Goal: Task Accomplishment & Management: Manage account settings

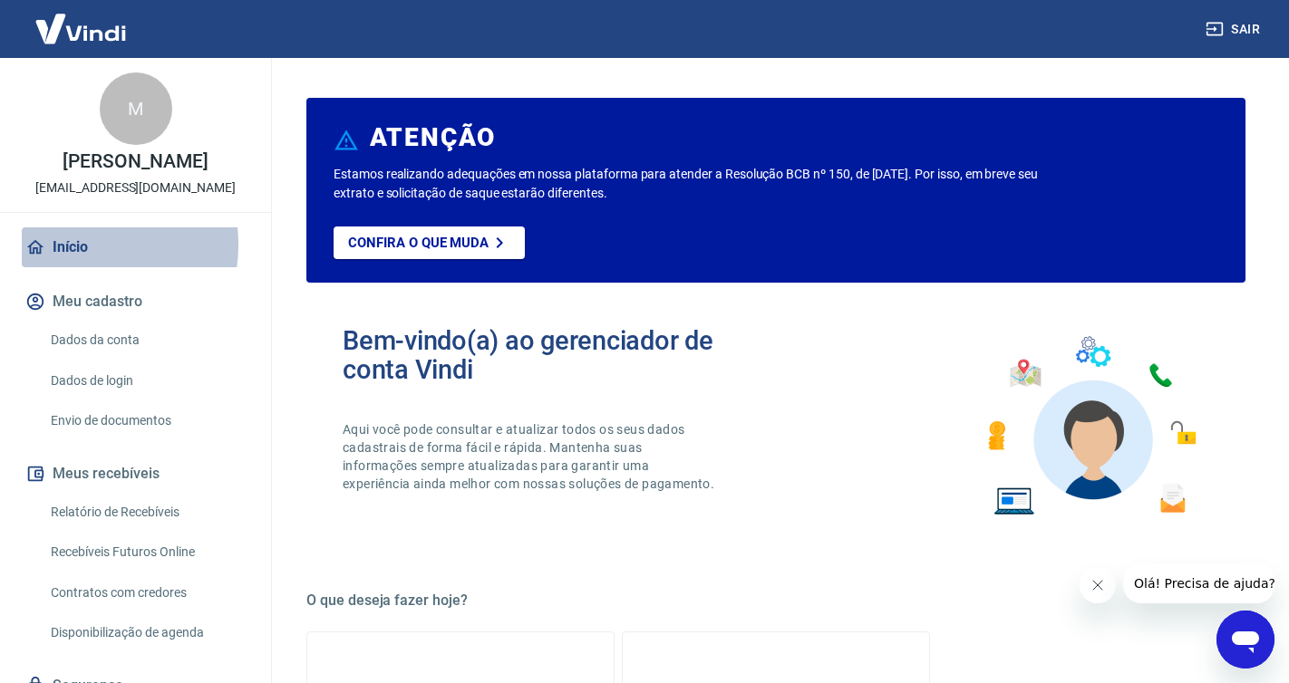
click at [68, 245] on link "Início" at bounding box center [136, 248] width 228 height 40
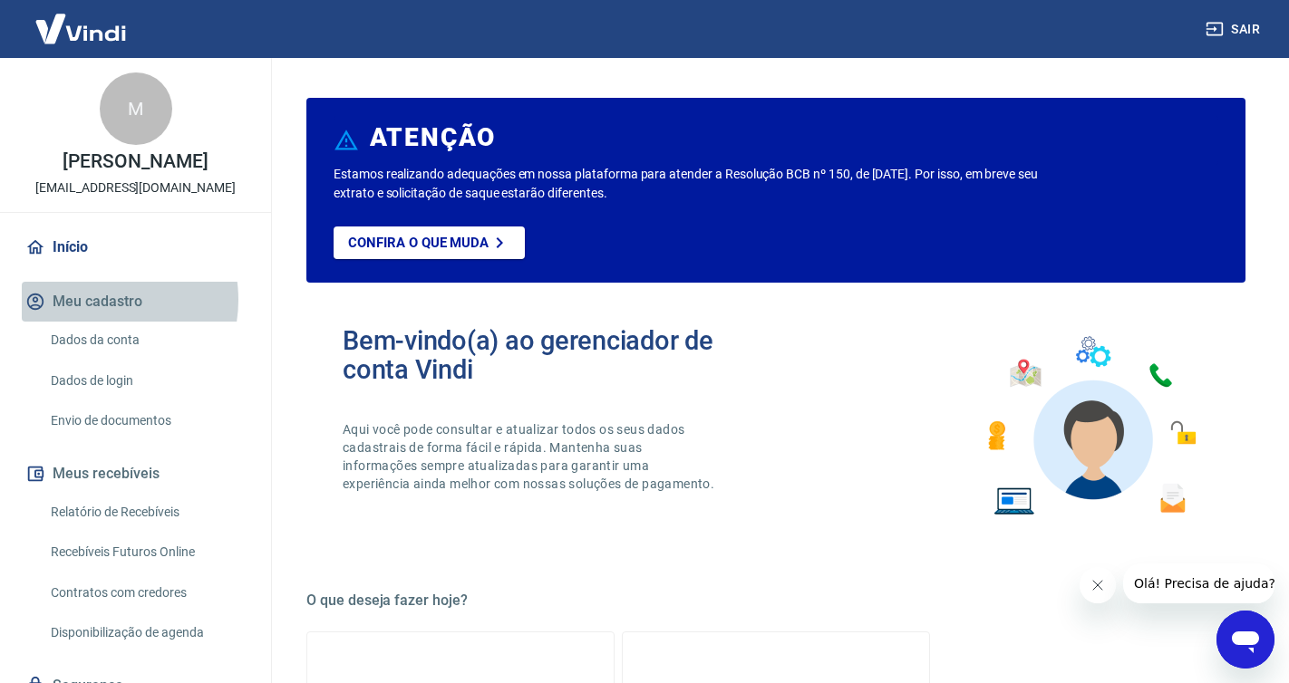
click at [94, 300] on button "Meu cadastro" at bounding box center [136, 302] width 228 height 40
click at [88, 336] on link "Dados da conta" at bounding box center [147, 340] width 206 height 37
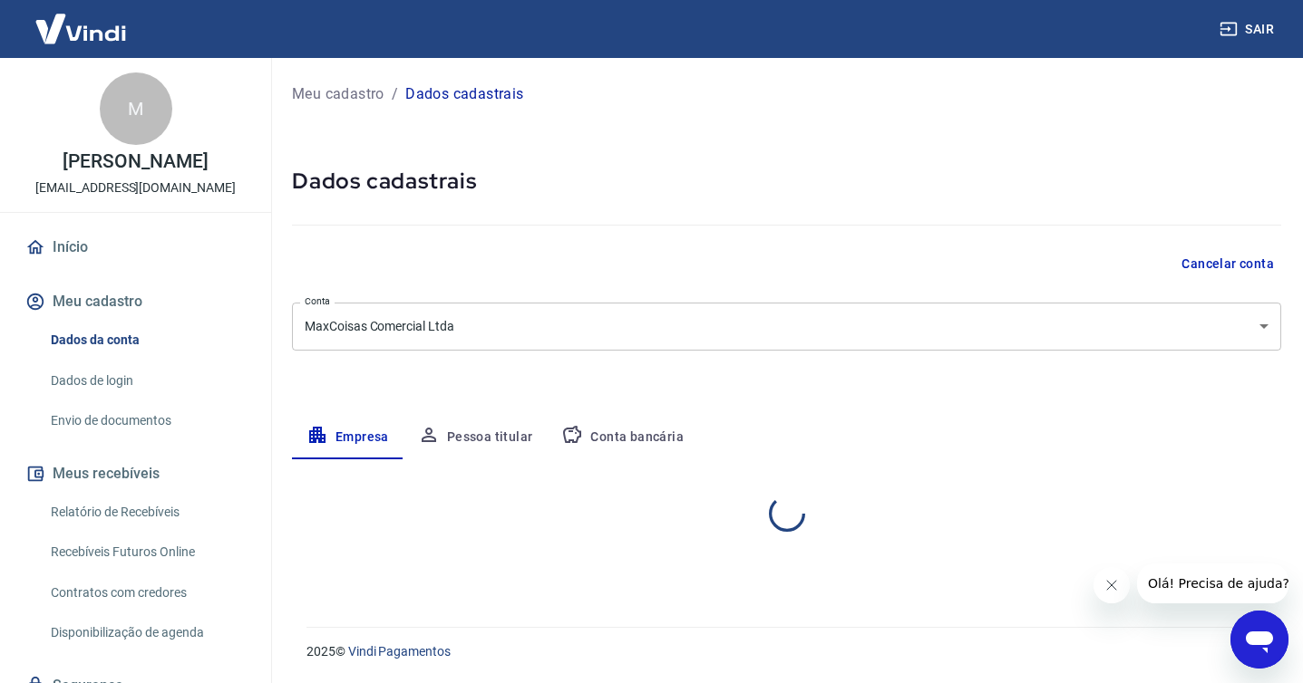
select select "SP"
select select "business"
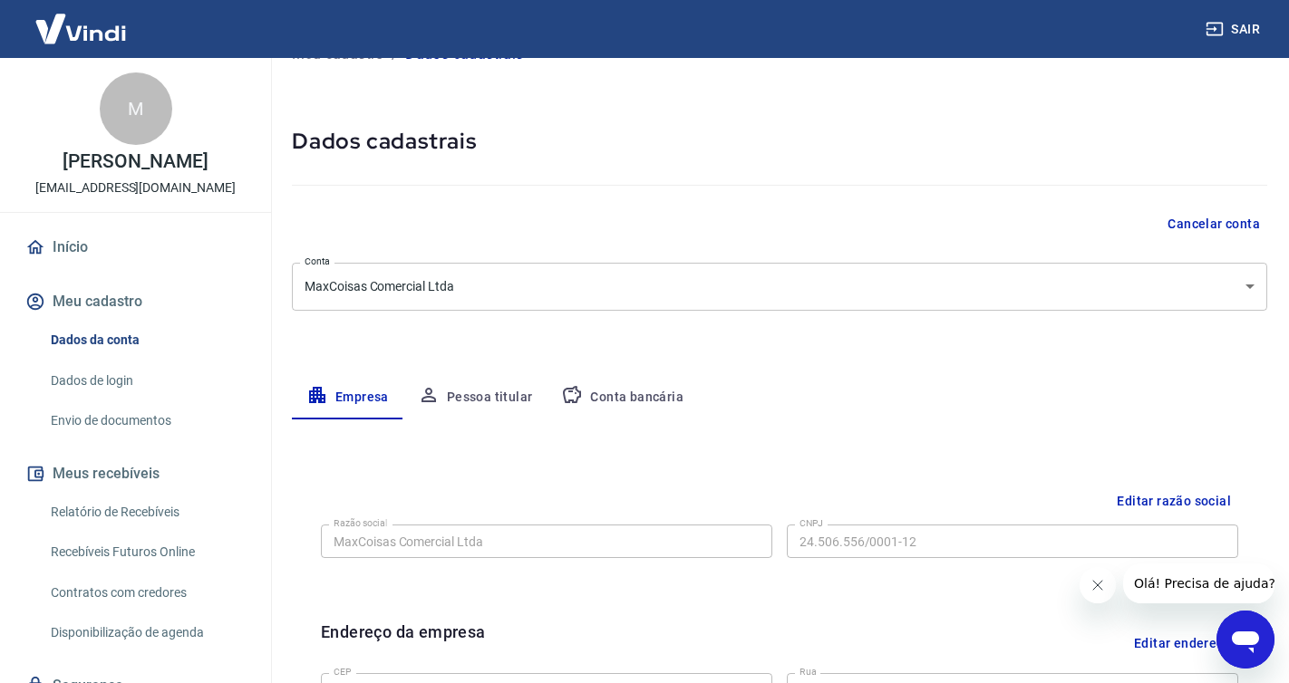
scroll to position [27, 0]
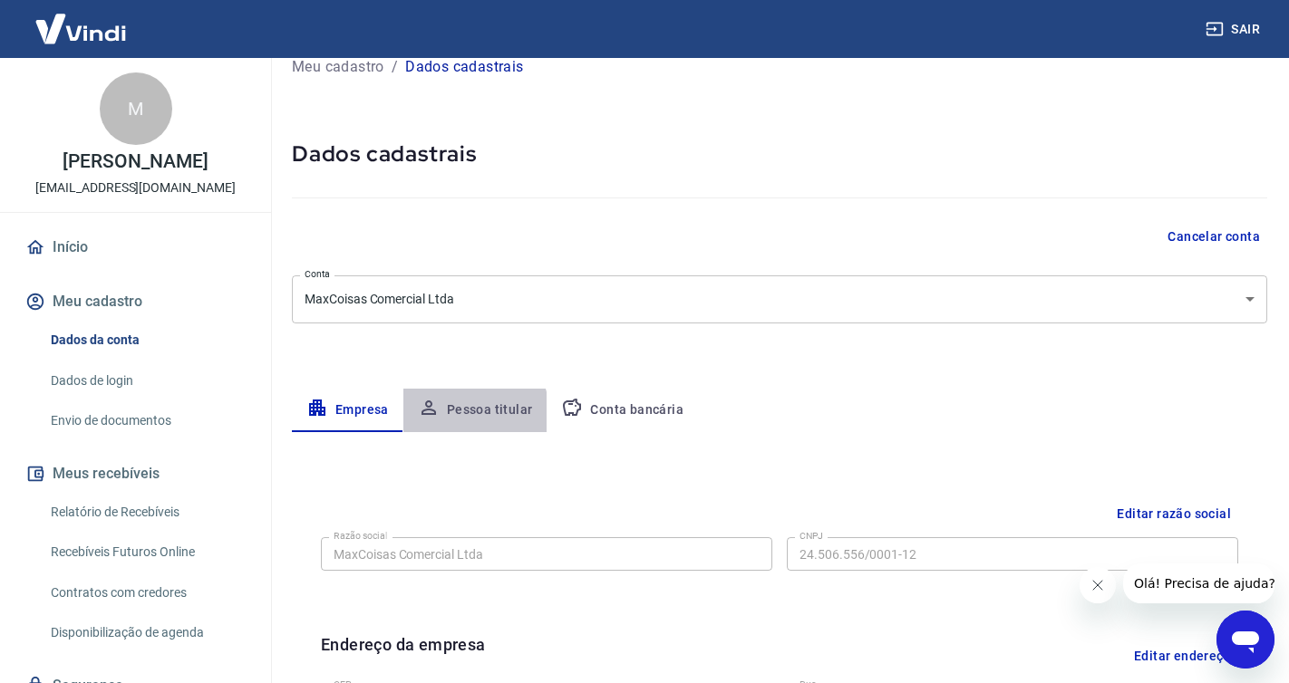
click at [469, 413] on button "Pessoa titular" at bounding box center [475, 411] width 144 height 44
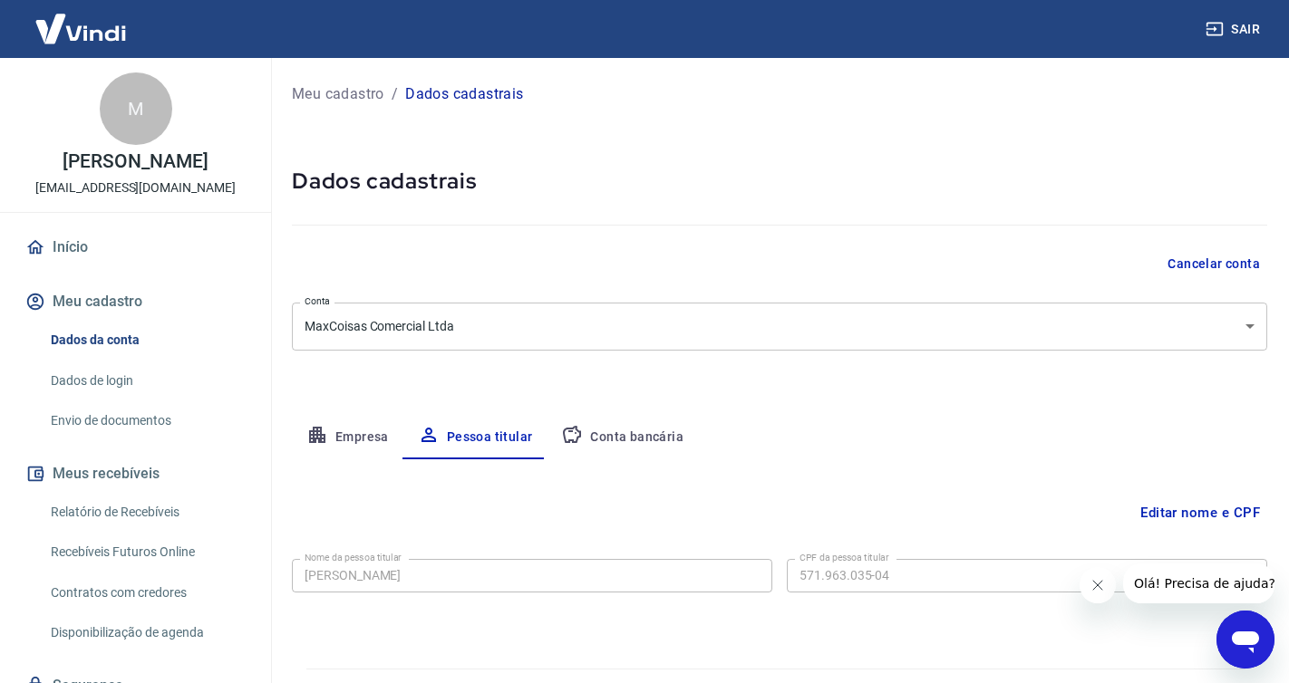
scroll to position [42, 0]
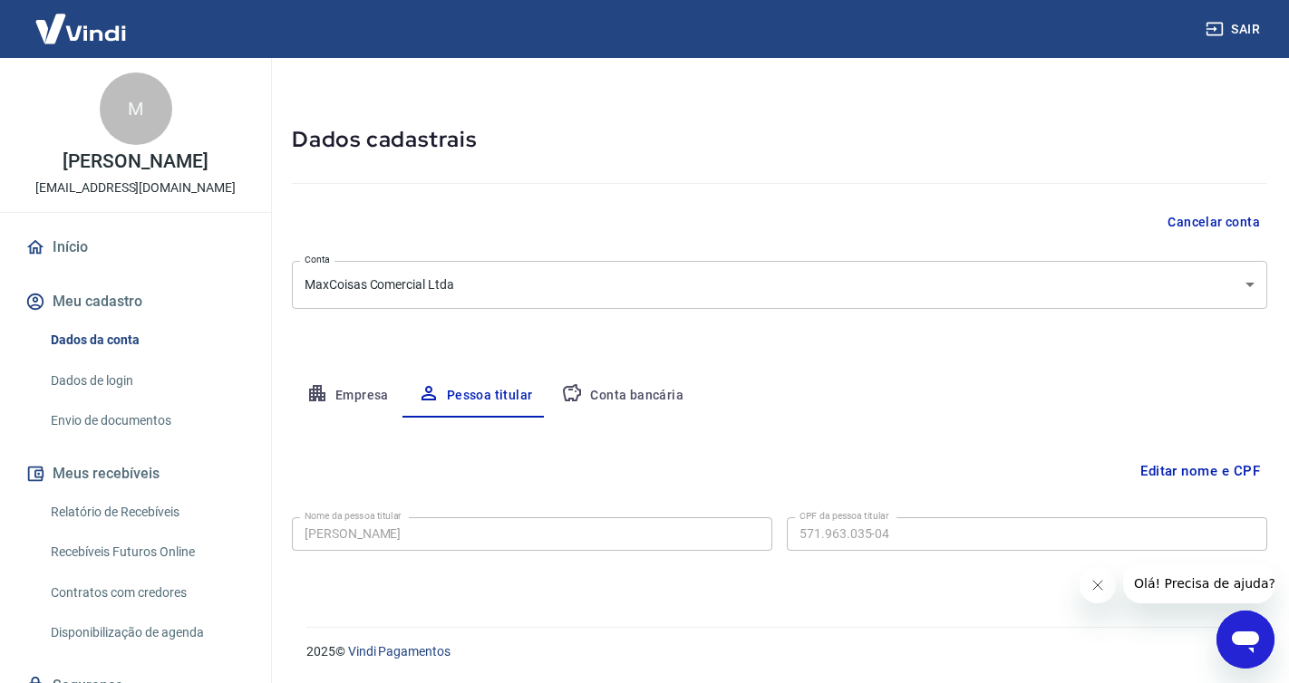
click at [606, 388] on button "Conta bancária" at bounding box center [622, 396] width 151 height 44
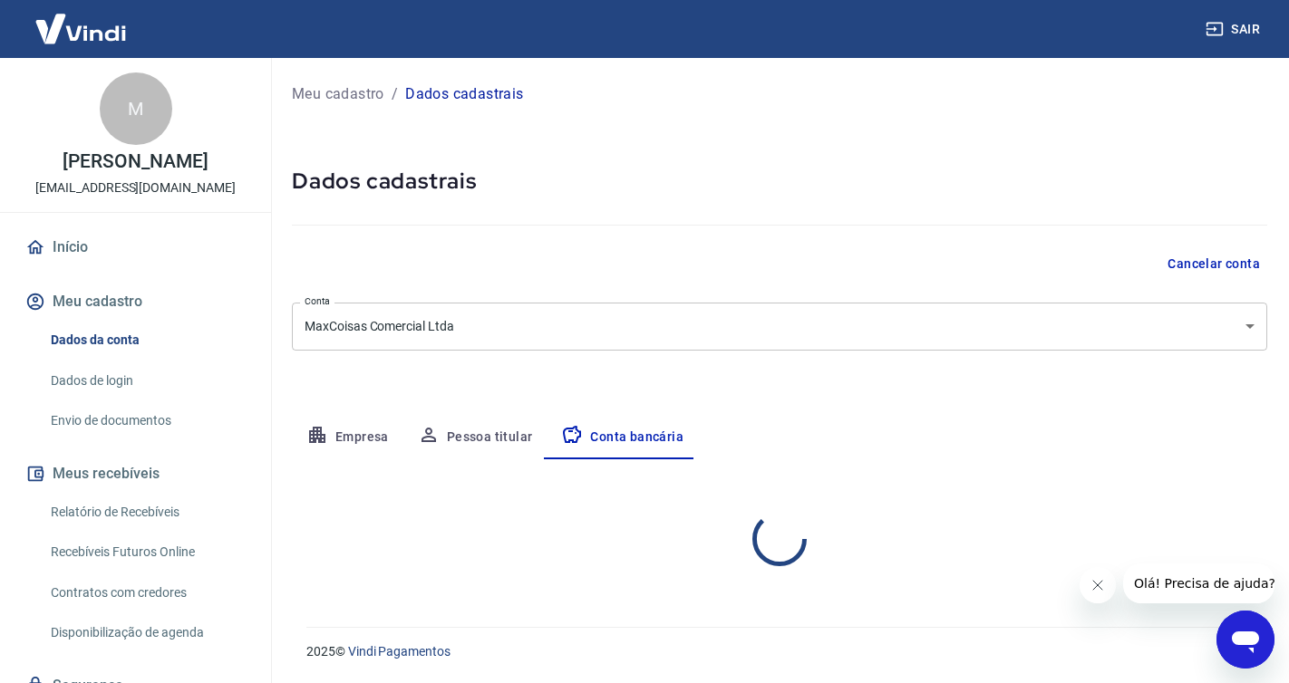
scroll to position [0, 0]
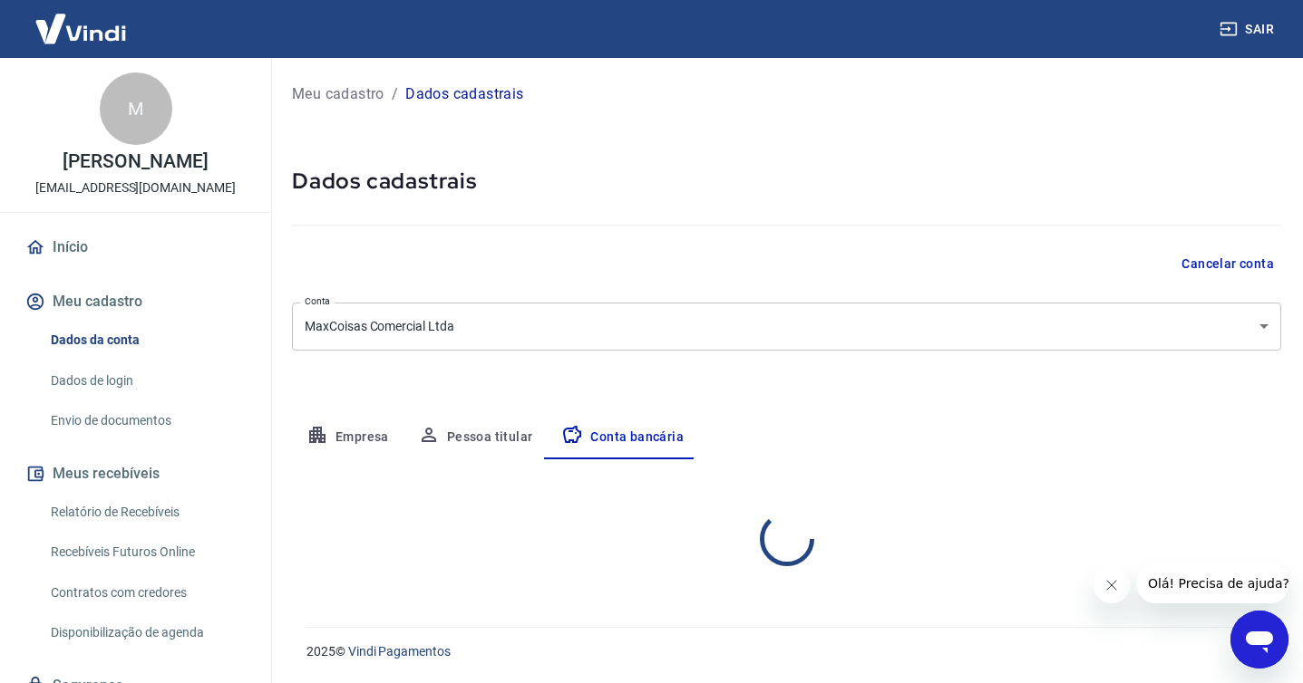
select select "1"
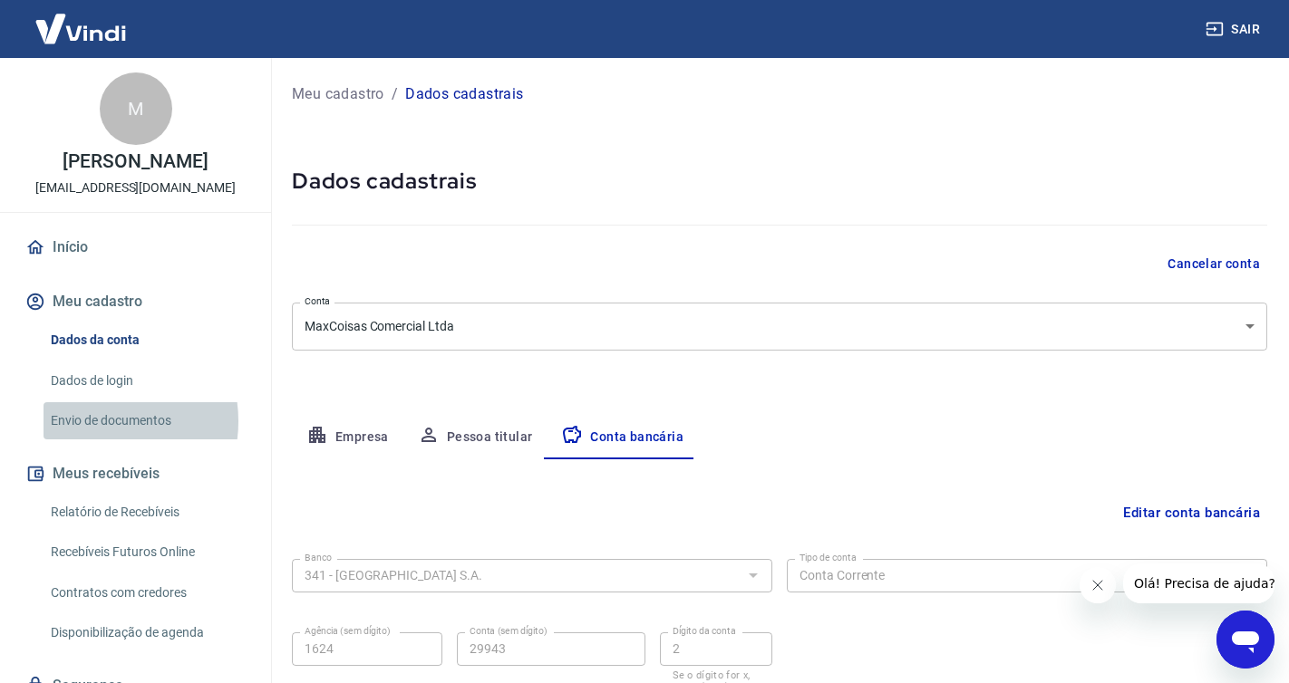
click at [97, 422] on link "Envio de documentos" at bounding box center [147, 420] width 206 height 37
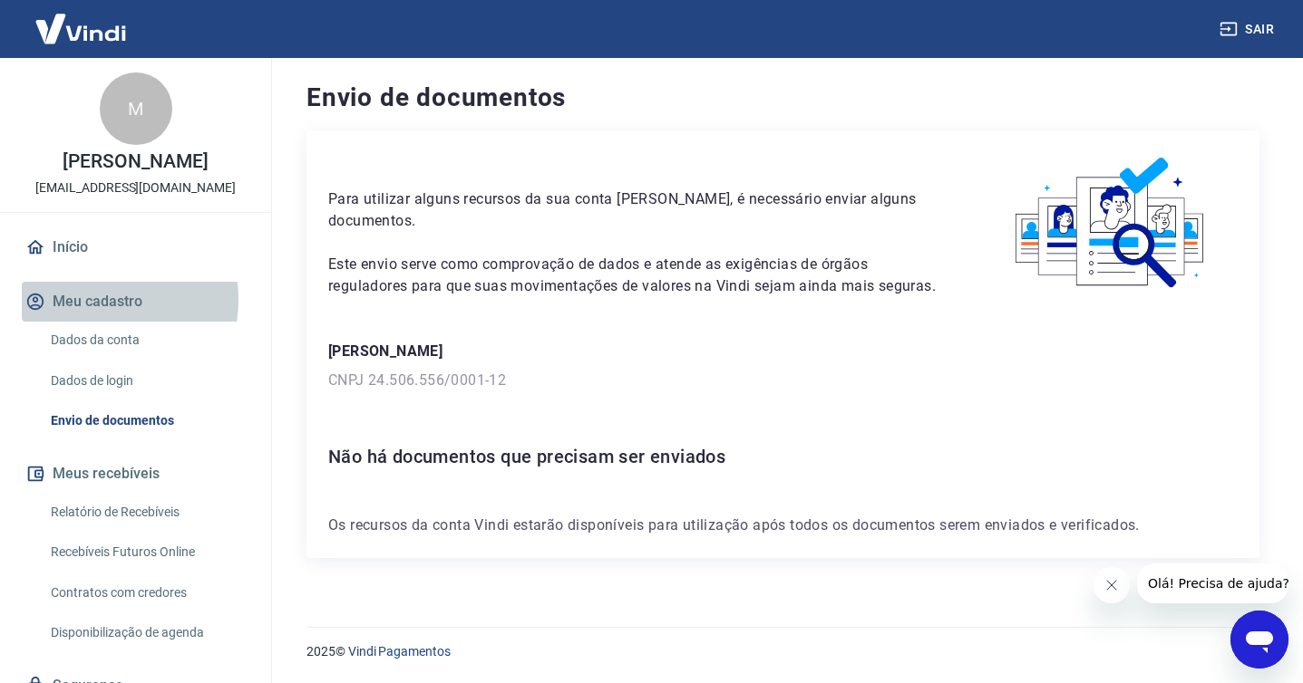
click at [91, 300] on button "Meu cadastro" at bounding box center [136, 302] width 228 height 40
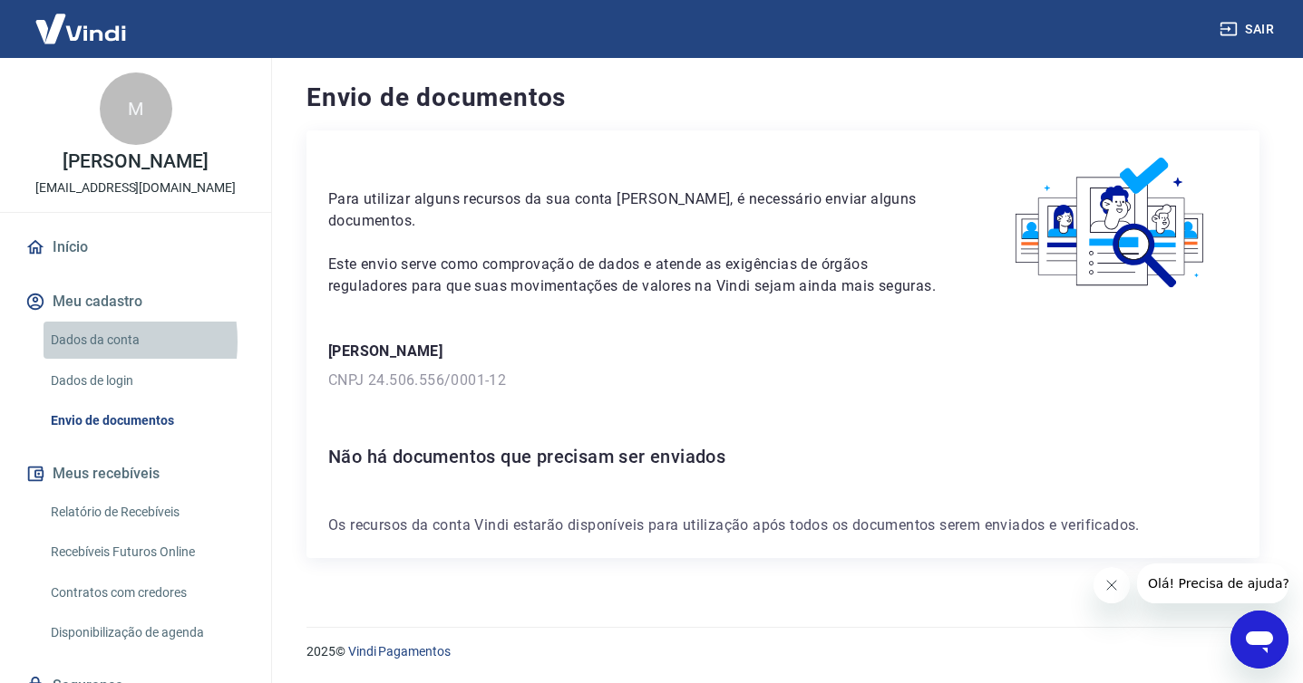
click at [73, 342] on link "Dados da conta" at bounding box center [147, 340] width 206 height 37
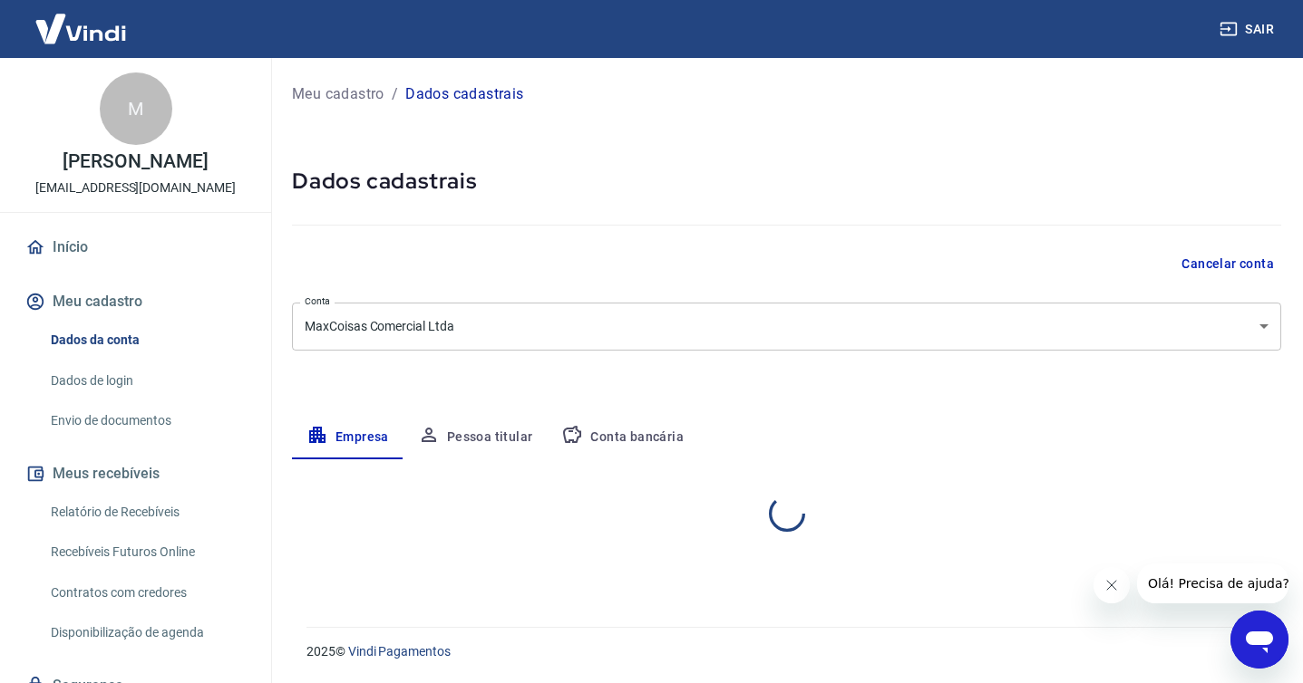
select select "SP"
select select "business"
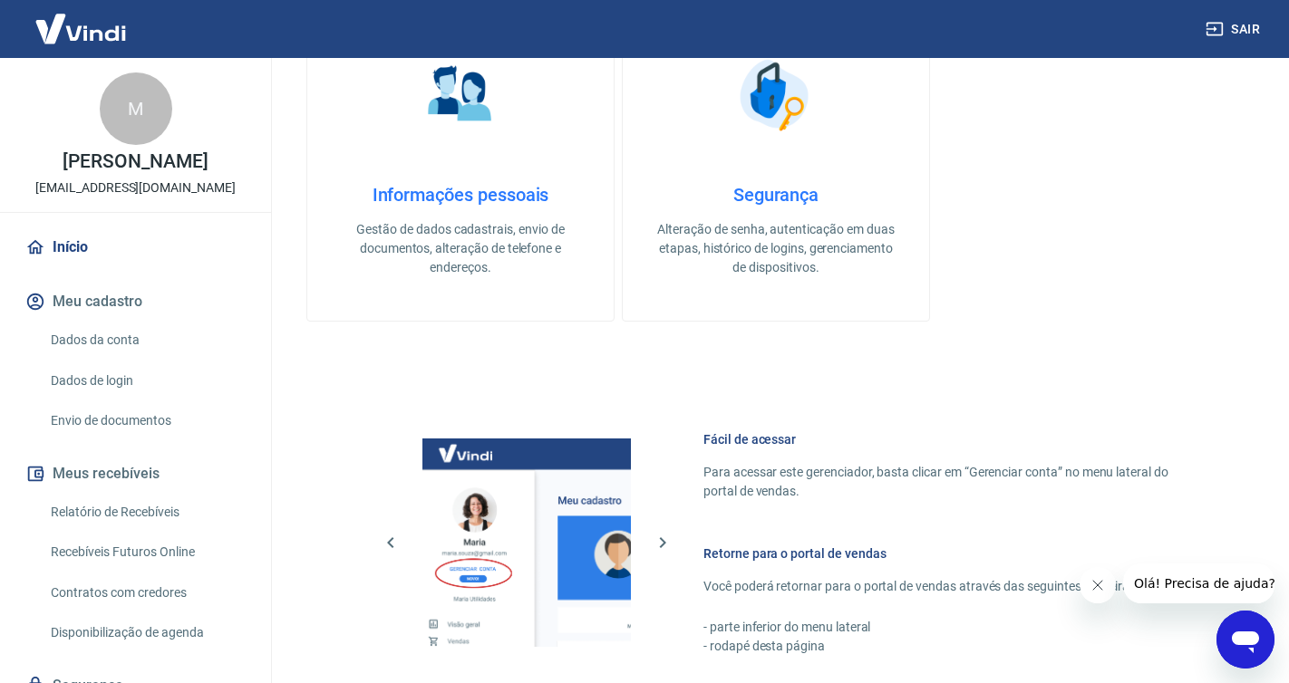
scroll to position [662, 0]
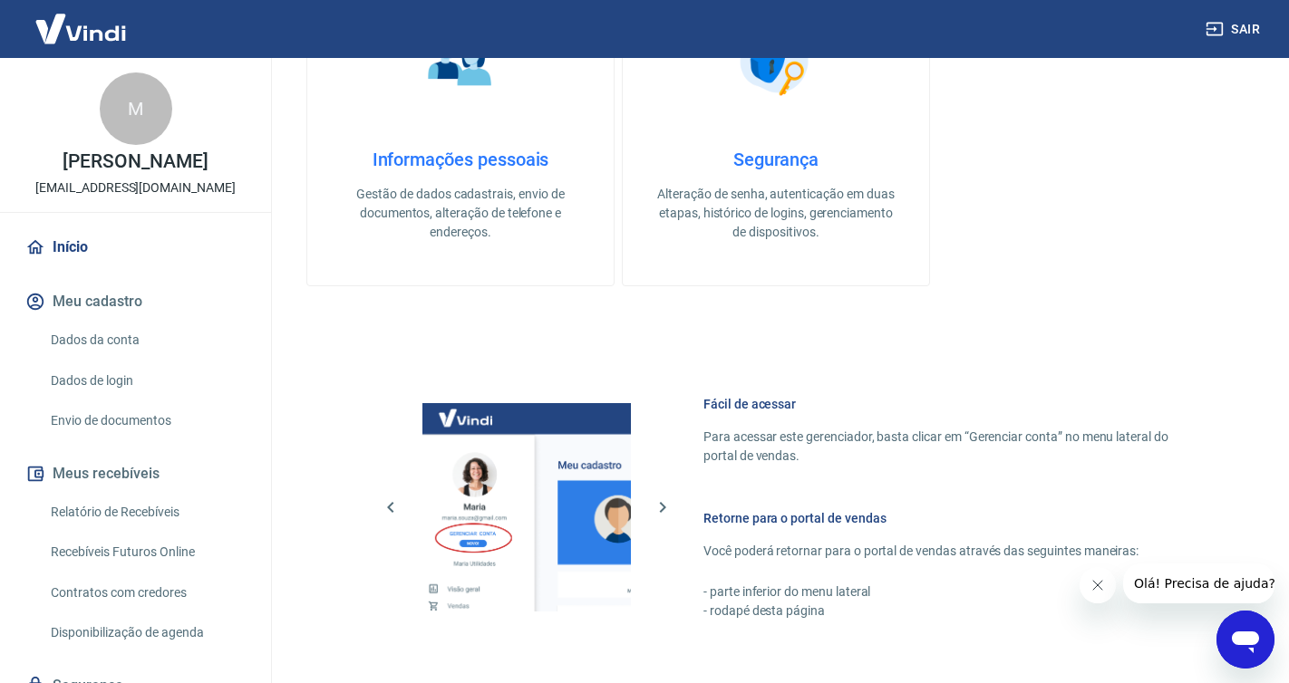
click at [1100, 585] on icon "Close message from company" at bounding box center [1097, 585] width 15 height 15
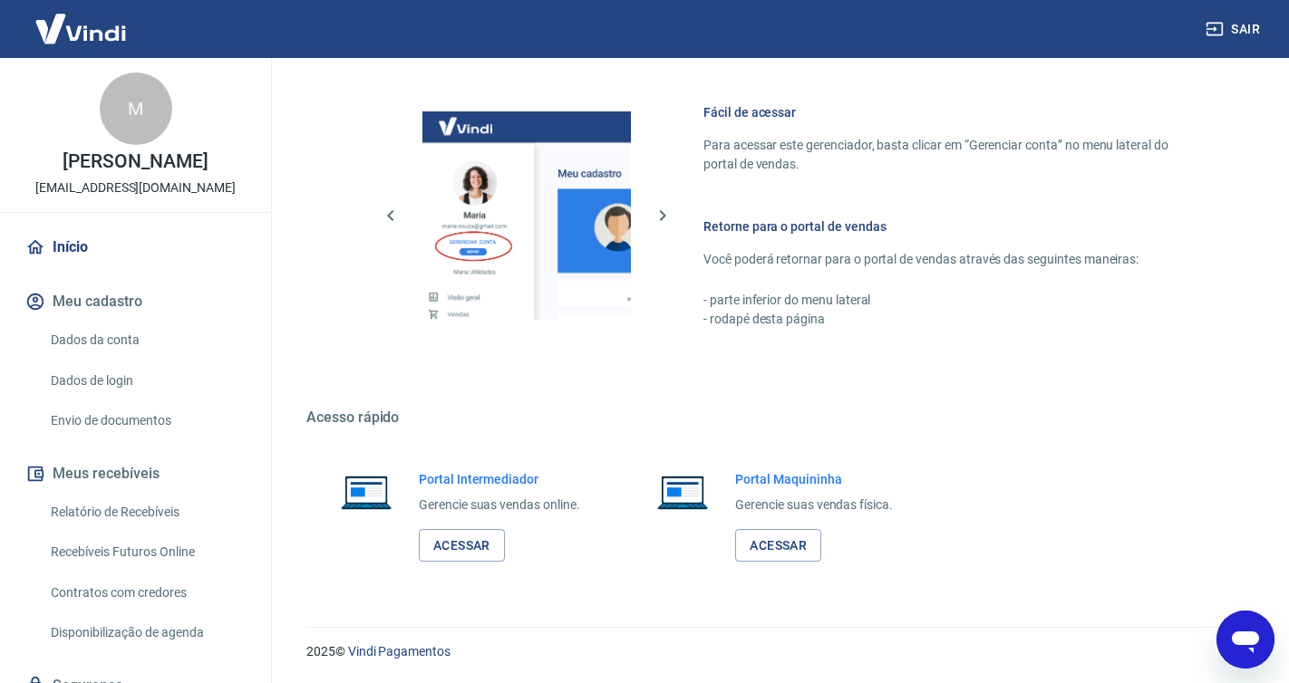
scroll to position [76, 0]
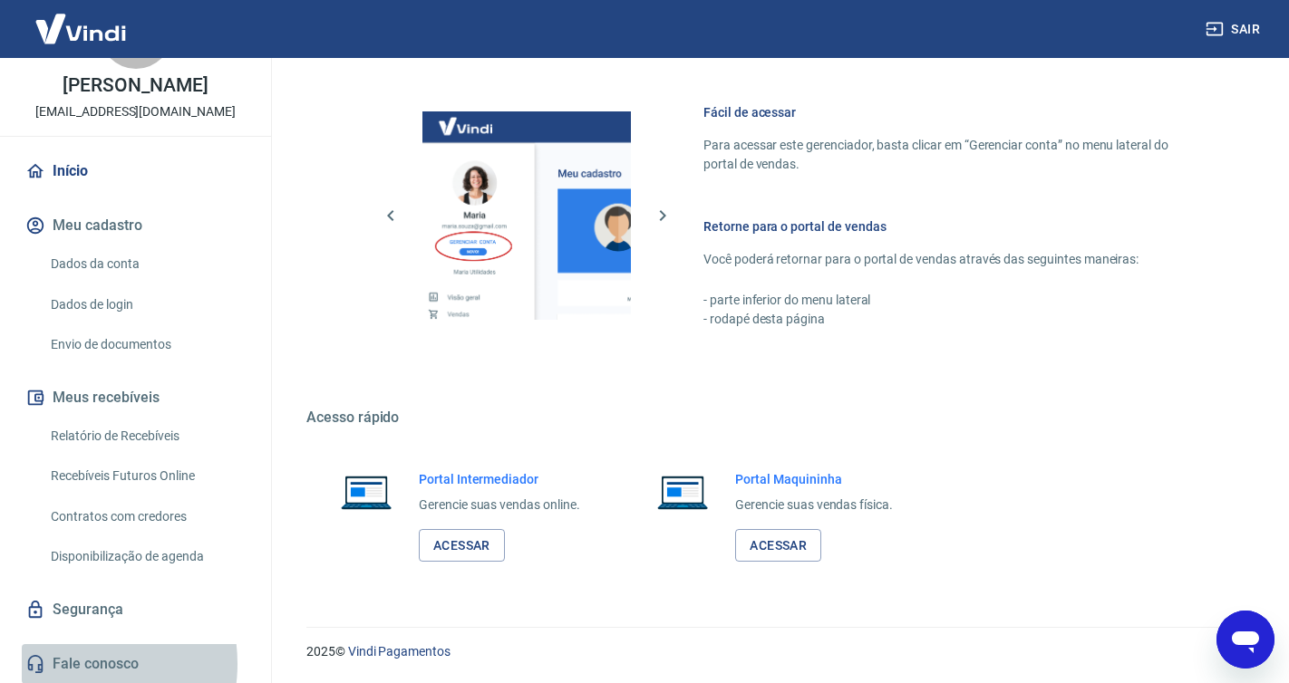
click at [76, 664] on link "Fale conosco" at bounding box center [136, 664] width 228 height 40
